Goal: Task Accomplishment & Management: Manage account settings

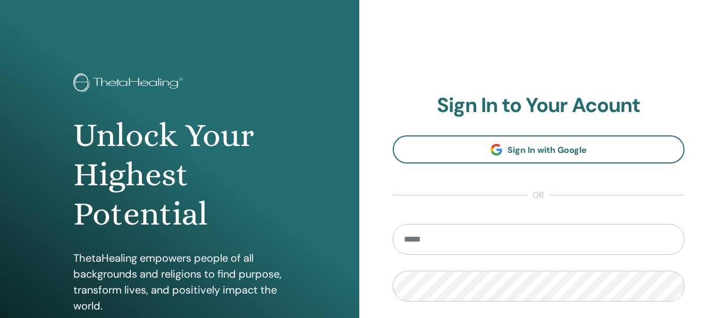
scroll to position [159, 0]
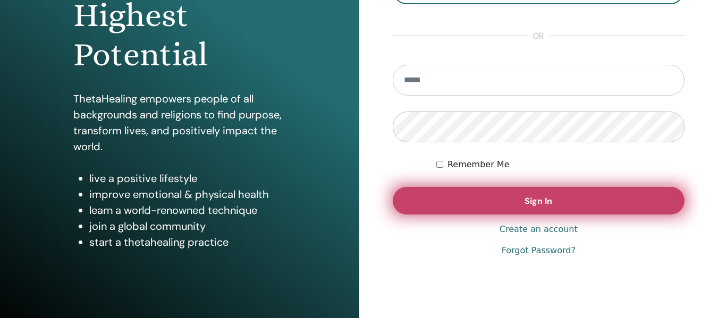
type input "**********"
click at [592, 211] on button "Sign In" at bounding box center [539, 201] width 292 height 28
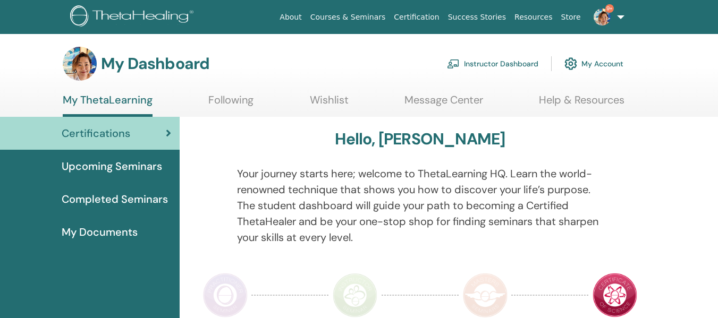
click at [528, 64] on link "Instructor Dashboard" at bounding box center [492, 63] width 91 height 23
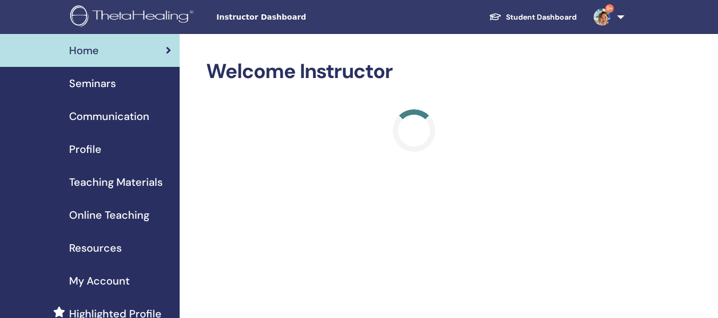
click at [98, 86] on span "Seminars" at bounding box center [92, 83] width 47 height 16
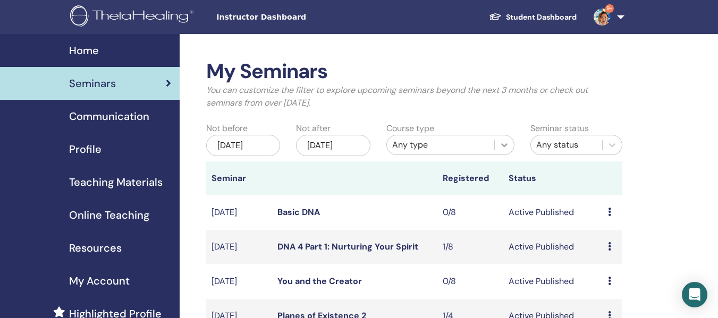
click at [503, 148] on icon at bounding box center [504, 145] width 11 height 11
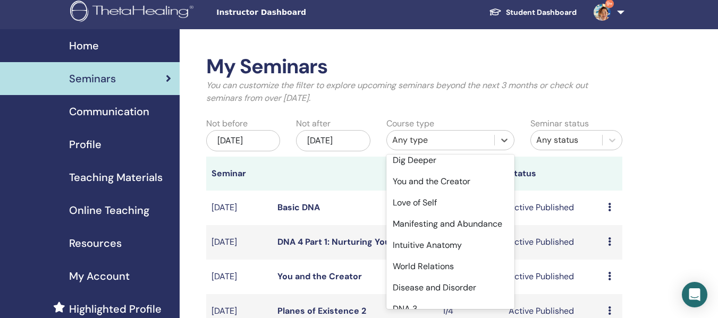
scroll to position [106, 0]
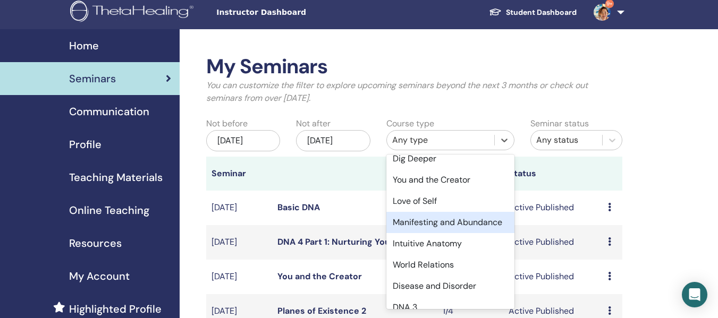
click at [452, 230] on div "Manifesting and Abundance" at bounding box center [450, 222] width 128 height 21
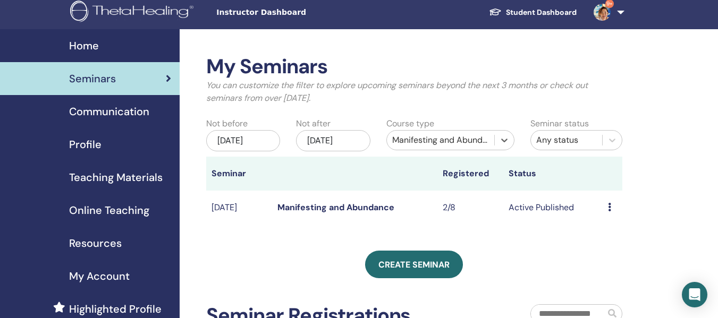
click at [340, 213] on link "Manifesting and Abundance" at bounding box center [335, 207] width 117 height 11
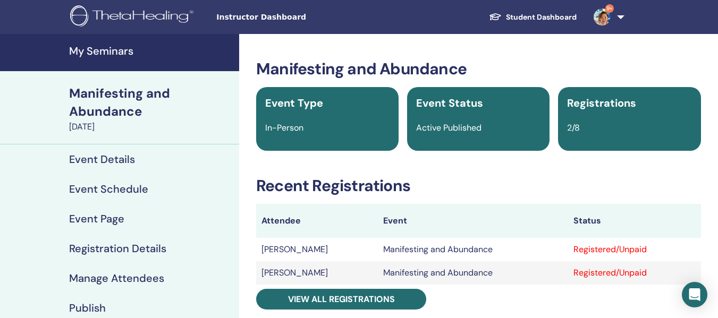
click at [151, 277] on h4 "Manage Attendees" at bounding box center [116, 278] width 95 height 13
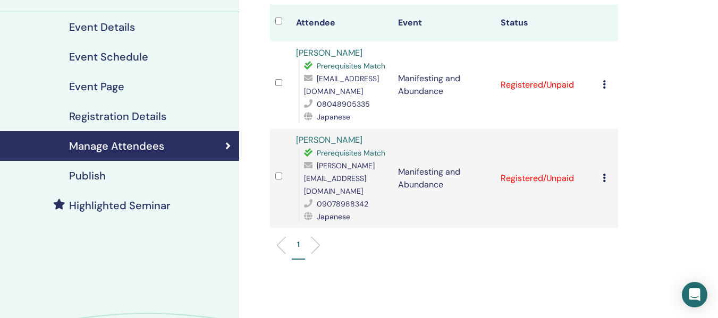
scroll to position [159, 0]
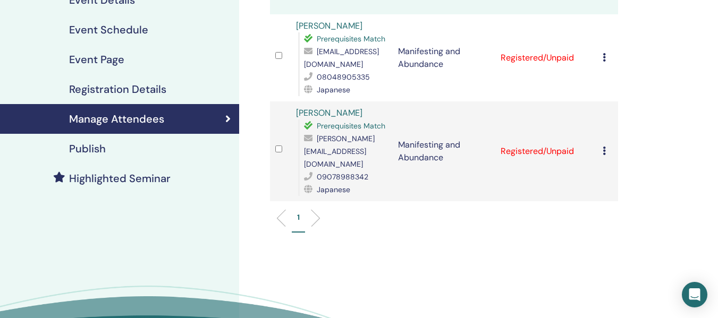
click at [600, 55] on td "Cancel Registration Do not auto-certify Mark as Paid Mark as Unpaid Mark as Abs…" at bounding box center [607, 57] width 21 height 87
click at [604, 57] on icon at bounding box center [603, 57] width 3 height 9
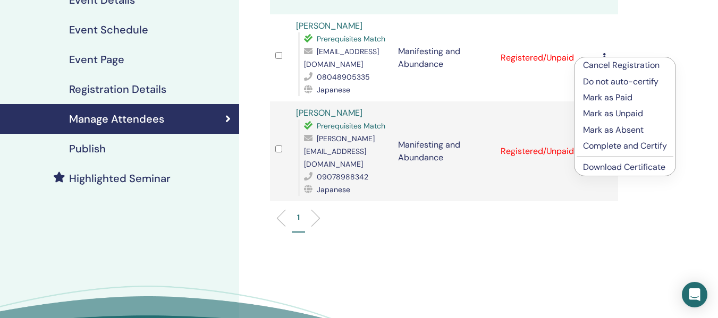
click at [617, 148] on p "Complete and Certify" at bounding box center [625, 146] width 84 height 13
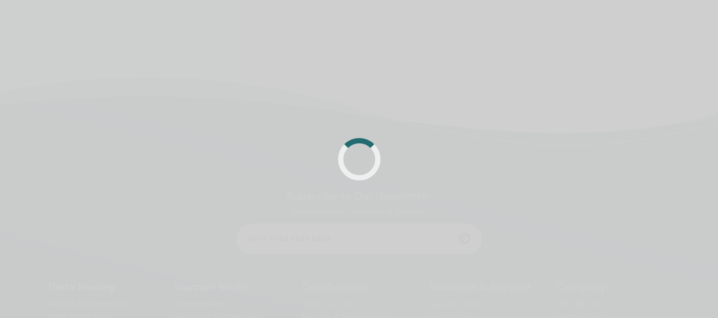
scroll to position [159, 0]
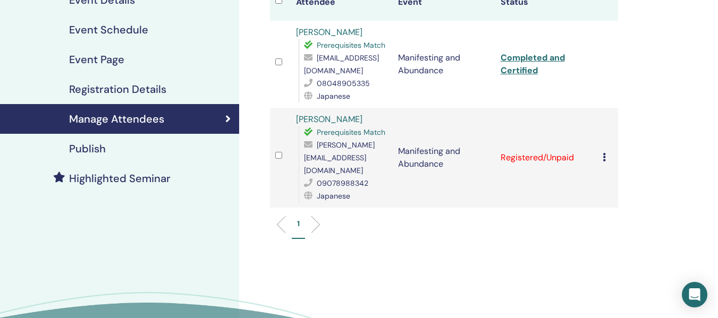
click at [603, 154] on icon at bounding box center [603, 157] width 3 height 9
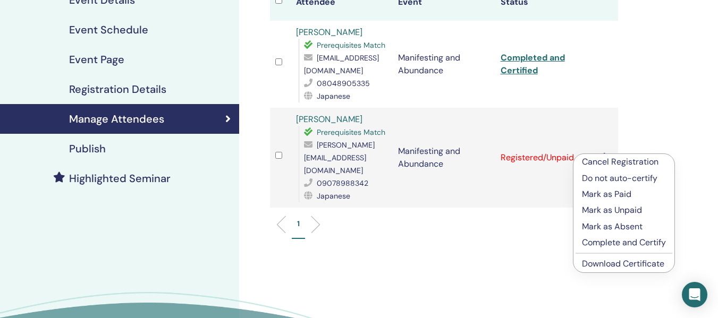
click at [604, 243] on p "Complete and Certify" at bounding box center [624, 242] width 84 height 13
